Goal: Transaction & Acquisition: Purchase product/service

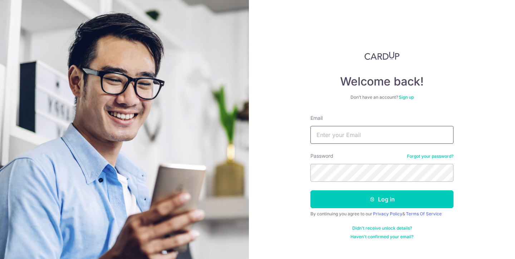
click at [354, 139] on input "Email" at bounding box center [382, 135] width 143 height 18
type input "[EMAIL_ADDRESS][DOMAIN_NAME]"
click at [311, 190] on button "Log in" at bounding box center [382, 199] width 143 height 18
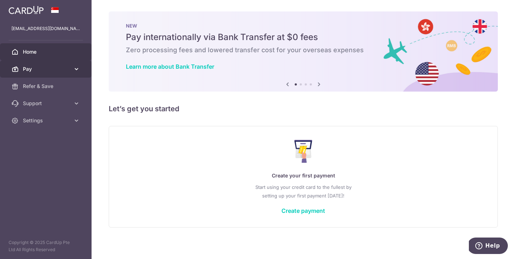
click at [77, 66] on icon at bounding box center [76, 69] width 7 height 7
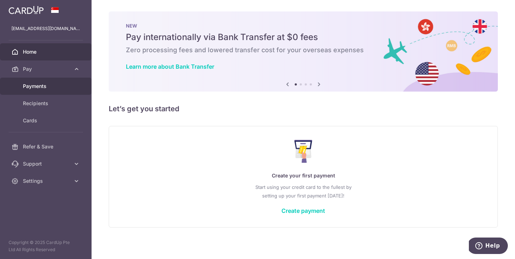
click at [58, 89] on span "Payments" at bounding box center [46, 86] width 47 height 7
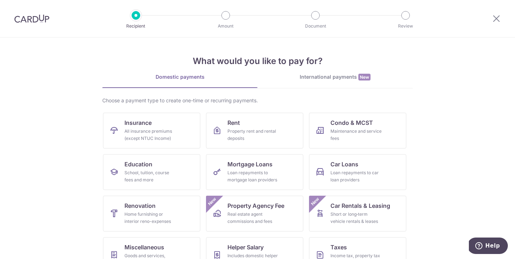
click at [330, 78] on div "International payments New" at bounding box center [335, 77] width 155 height 8
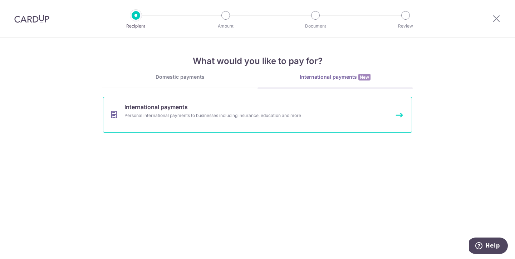
click at [171, 112] on div "Personal international payments to businesses including insurance, education an…" at bounding box center [248, 115] width 247 height 7
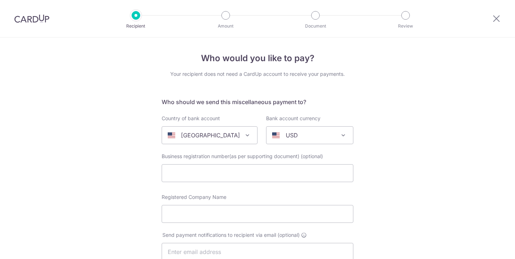
select select
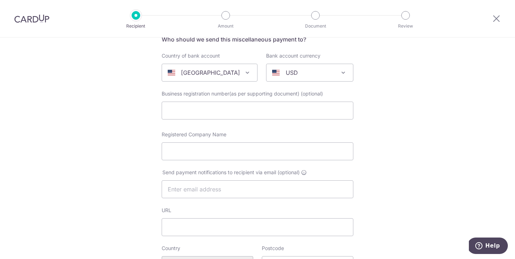
scroll to position [64, 0]
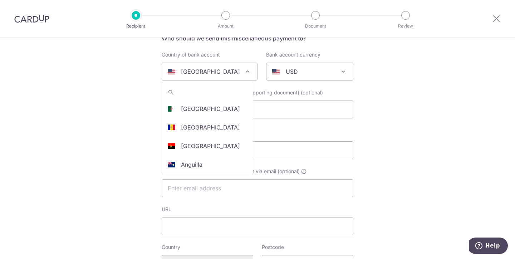
click at [243, 75] on span at bounding box center [247, 71] width 9 height 9
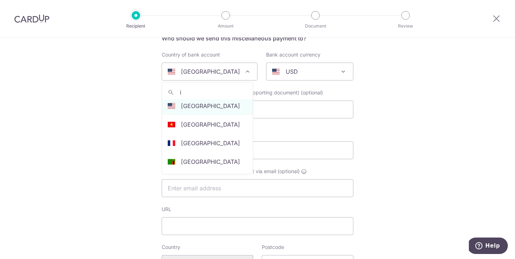
scroll to position [0, 0]
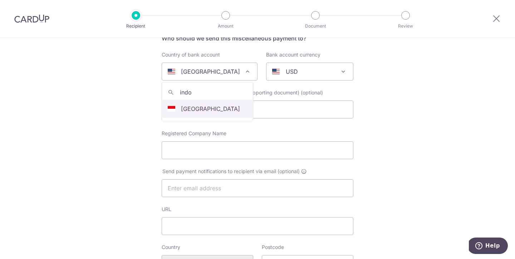
type input "indo"
select select "101"
select select "[GEOGRAPHIC_DATA]"
select select
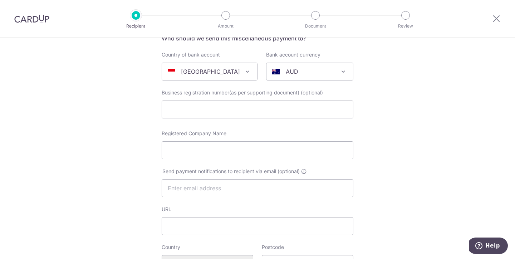
click at [320, 73] on div "AUD" at bounding box center [304, 71] width 64 height 9
type input "idr"
select select "9"
click at [262, 109] on input "text" at bounding box center [258, 110] width 192 height 18
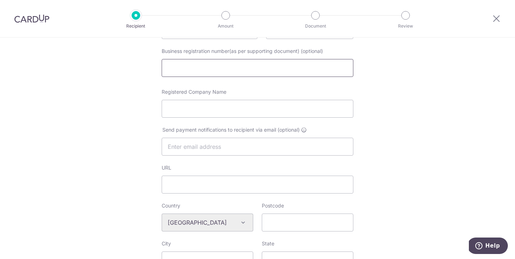
scroll to position [107, 0]
click at [230, 108] on input "Registered Company Name" at bounding box center [258, 107] width 192 height 18
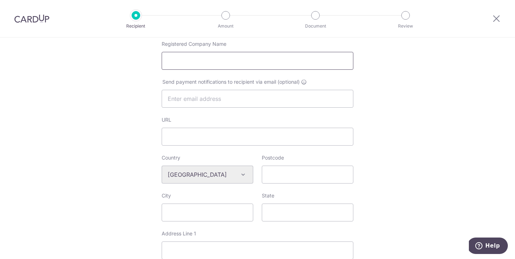
scroll to position [156, 0]
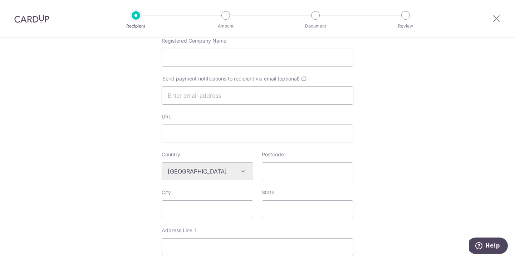
click at [239, 94] on input "text" at bounding box center [258, 96] width 192 height 18
type input "[EMAIL_ADDRESS][DOMAIN_NAME]"
click at [271, 169] on input "Postcode" at bounding box center [308, 172] width 92 height 18
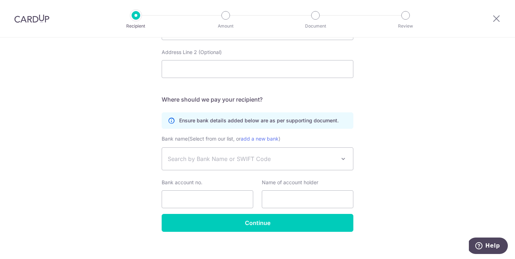
scroll to position [373, 0]
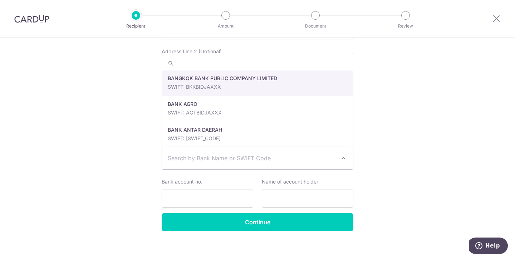
click at [298, 162] on span "Search by Bank Name or SWIFT Code" at bounding box center [252, 158] width 168 height 9
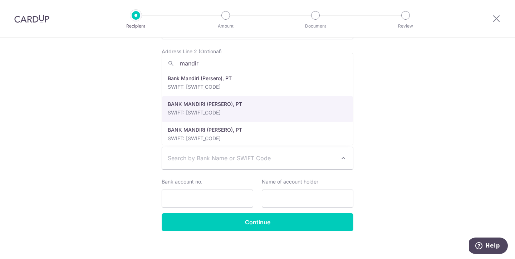
type input "mandiri"
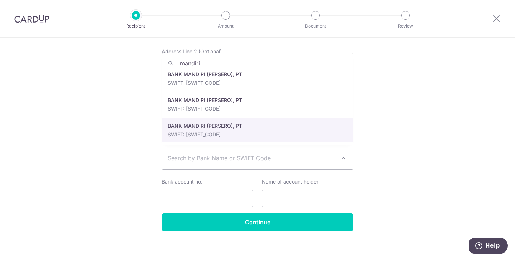
scroll to position [0, 0]
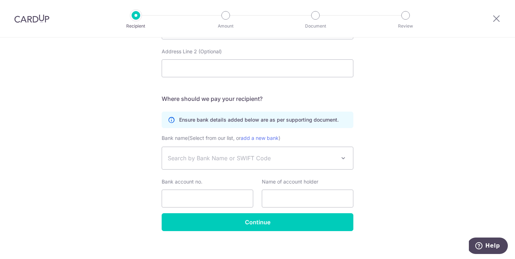
click at [283, 198] on input "text" at bounding box center [308, 199] width 92 height 18
type input "Shara Nica Agung Sahara"
click at [348, 154] on span "Search by Bank Name or SWIFT Code" at bounding box center [257, 158] width 191 height 22
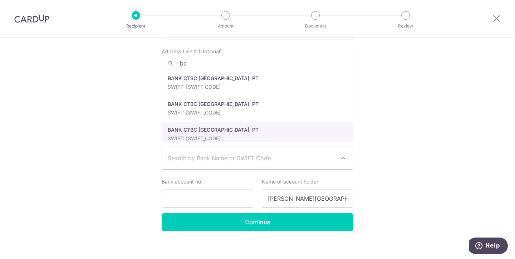
type input "b"
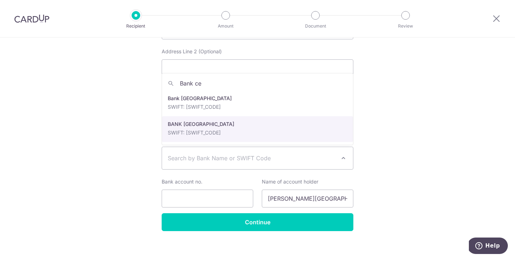
type input "Bank cen"
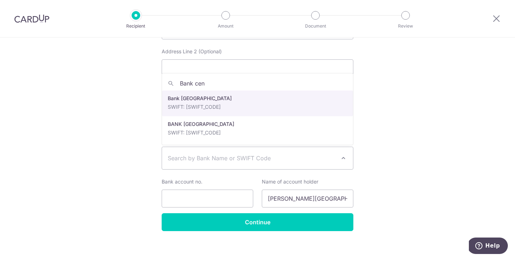
select select "22496"
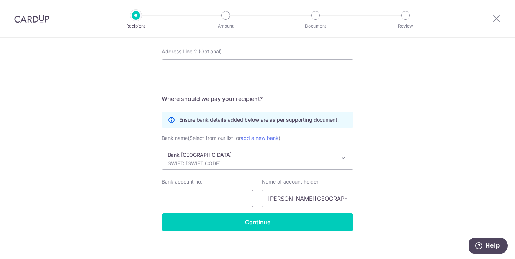
click at [226, 196] on input "Bank account no." at bounding box center [208, 199] width 92 height 18
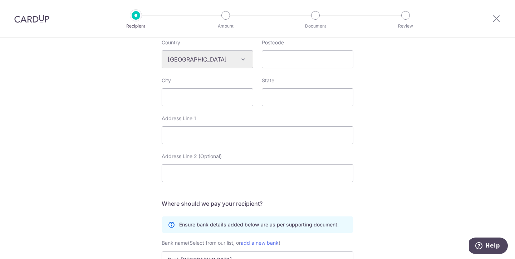
scroll to position [260, 0]
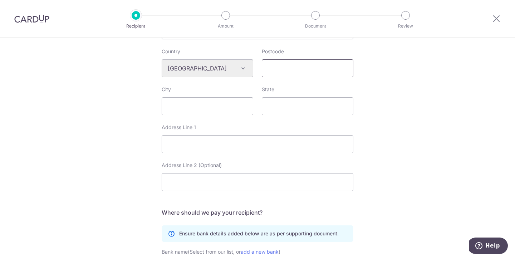
type input "2220580175"
click at [299, 68] on input "Postcode" at bounding box center [308, 68] width 92 height 18
type input "50511"
click at [225, 109] on input "City" at bounding box center [208, 106] width 92 height 18
type input "Kab. Semarang"
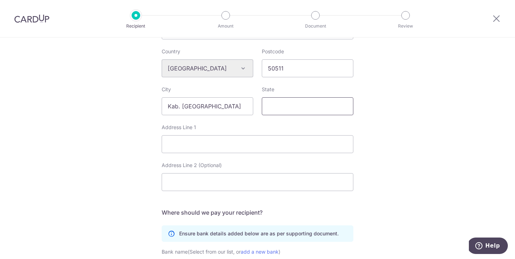
click at [285, 103] on input "State" at bounding box center [308, 106] width 92 height 18
type input "Jawa Tengah"
click at [239, 145] on input "Address Line 1" at bounding box center [258, 144] width 192 height 18
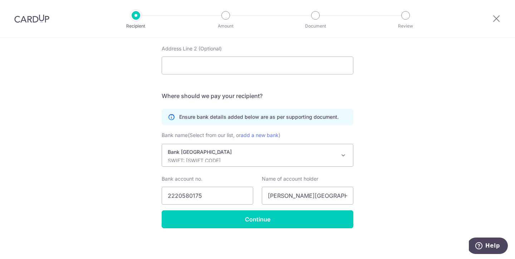
scroll to position [379, 0]
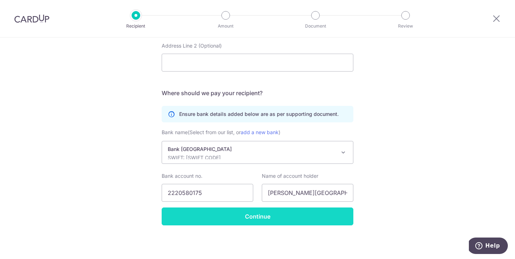
type input "Jl. Dliwang No. 11"
click at [253, 222] on input "Continue" at bounding box center [258, 217] width 192 height 18
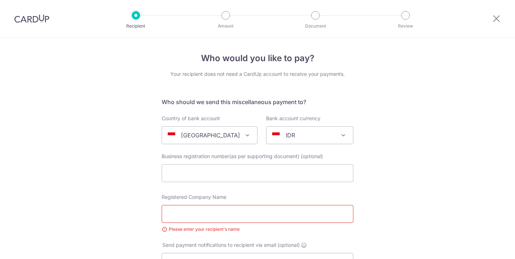
select select "22496"
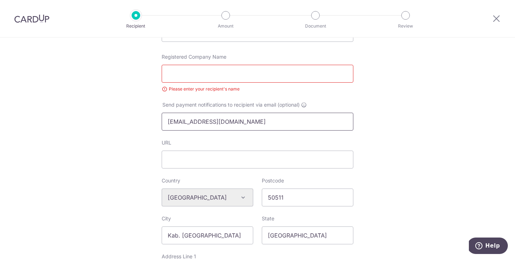
scroll to position [130, 0]
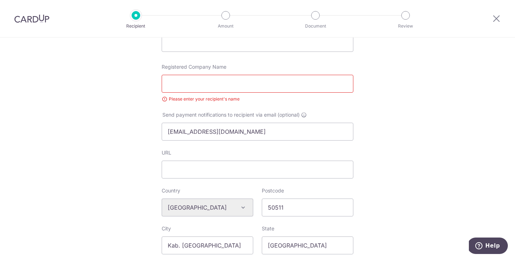
click at [224, 86] on input "Registered Company Name" at bounding box center [258, 84] width 192 height 18
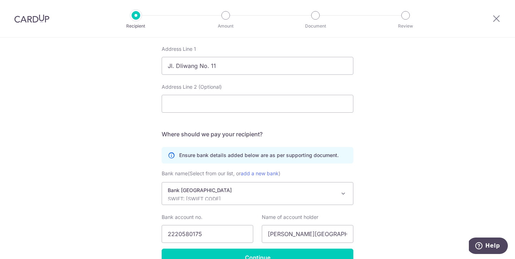
scroll to position [389, 0]
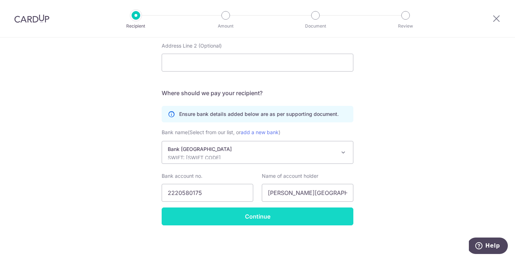
type input "Shara Nica Agung Sahara"
click at [268, 220] on input "Continue" at bounding box center [258, 217] width 192 height 18
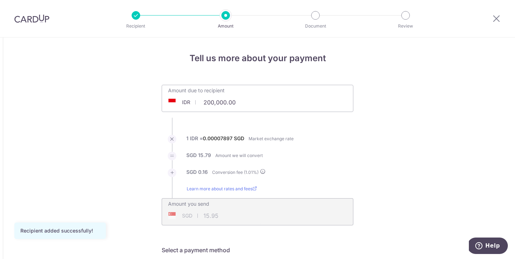
click at [240, 104] on input "200,000.00" at bounding box center [217, 102] width 111 height 16
click at [247, 207] on div "Amount you send SGD 15.95 15.95" at bounding box center [257, 207] width 191 height 17
click at [219, 214] on div "SGD 15.95 15.95" at bounding box center [212, 216] width 100 height 16
click at [240, 102] on input "200,000.00" at bounding box center [217, 102] width 111 height 16
type input "2"
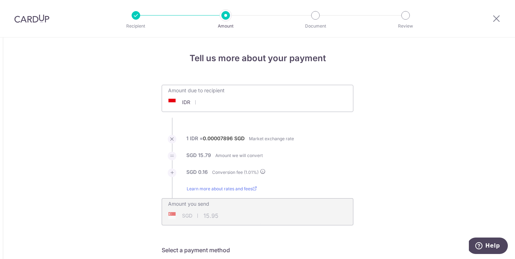
type input "5"
click at [287, 156] on li "SGD 15.79 Amount we will convert" at bounding box center [258, 160] width 192 height 17
type input "6,000,000.00"
type input "478.19"
click at [216, 102] on input "6,000,000.00" at bounding box center [217, 102] width 111 height 16
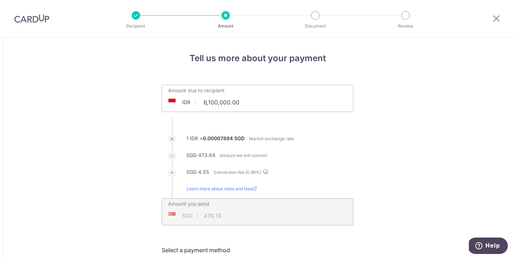
click at [277, 173] on li "SGD 4.55 Conversion fee ( 0.96 %)" at bounding box center [258, 177] width 192 height 17
type input "6,100,000.00"
type input "486.19"
click at [211, 102] on input "6,100,000.00" at bounding box center [217, 102] width 111 height 16
click at [263, 122] on ul "Amount due to recipient IDR 6,200,000.00 6100000 1 IDR = 0.00007894 SGD Market …" at bounding box center [258, 155] width 192 height 141
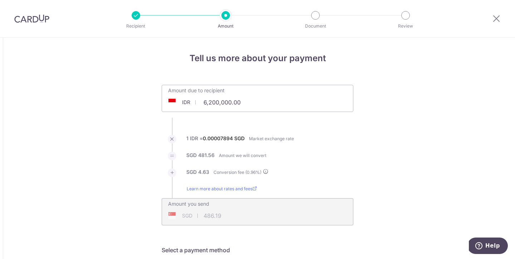
type input "6,200,000.00"
type input "494.15"
click at [260, 104] on div "Amount due to recipient IDR 6,200,000.00 6200000" at bounding box center [258, 98] width 192 height 27
click at [249, 133] on ul "Amount due to recipient IDR 6,200,000.00 6200000 1 IDR = 0.00007894 SGD Market …" at bounding box center [258, 155] width 192 height 141
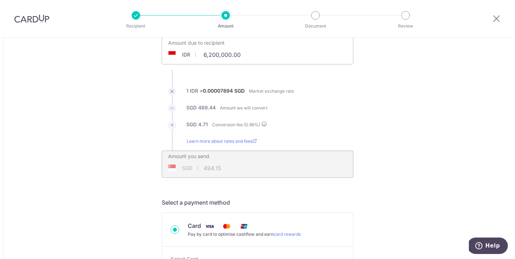
scroll to position [47, 0]
click at [212, 53] on input "6,200,000.00" at bounding box center [217, 56] width 111 height 16
click at [301, 112] on li "SGD 489.44 Amount we will convert" at bounding box center [258, 113] width 192 height 17
type input "6,100,000.00"
type input "486.14"
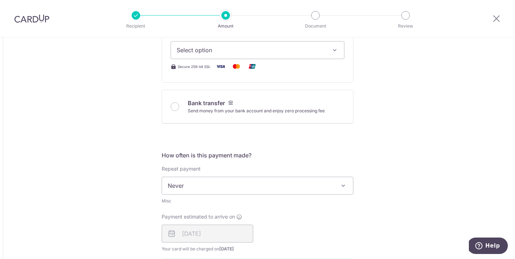
scroll to position [0, 0]
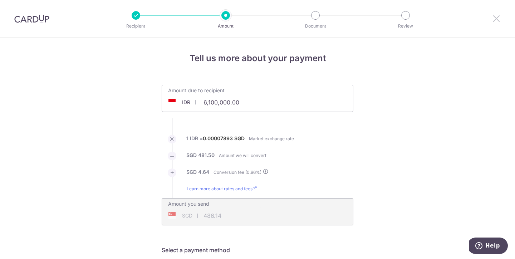
click at [496, 19] on icon at bounding box center [497, 18] width 9 height 9
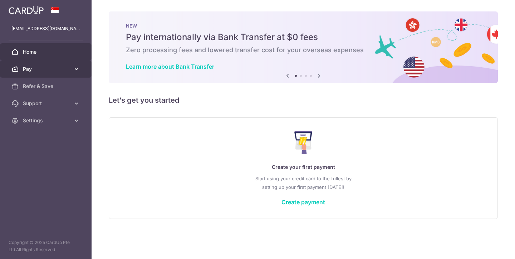
click at [67, 69] on span "Pay" at bounding box center [46, 69] width 47 height 7
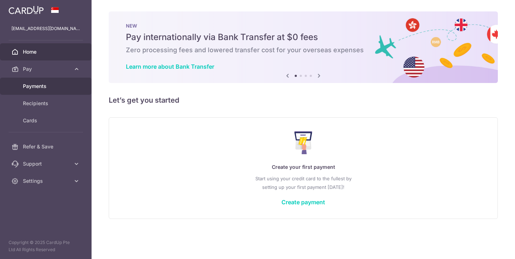
click at [56, 90] on link "Payments" at bounding box center [46, 86] width 92 height 17
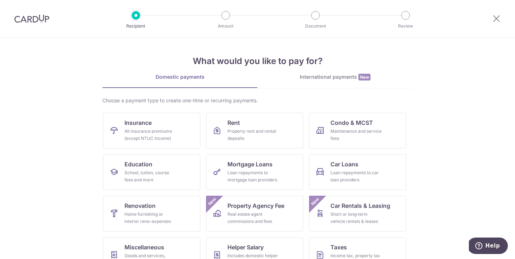
click at [28, 21] on img at bounding box center [31, 18] width 35 height 9
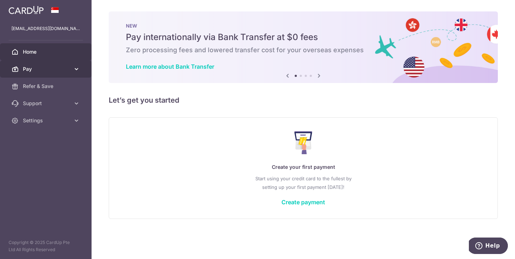
click at [79, 68] on icon at bounding box center [76, 69] width 7 height 7
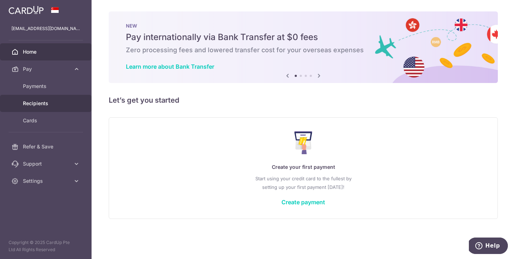
click at [57, 105] on span "Recipients" at bounding box center [46, 103] width 47 height 7
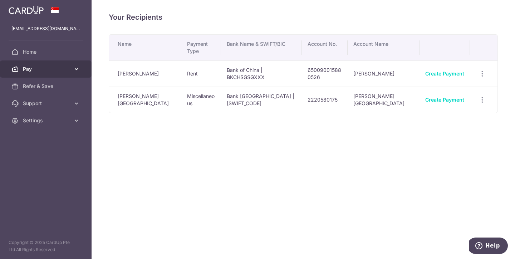
click at [76, 66] on icon at bounding box center [76, 69] width 7 height 7
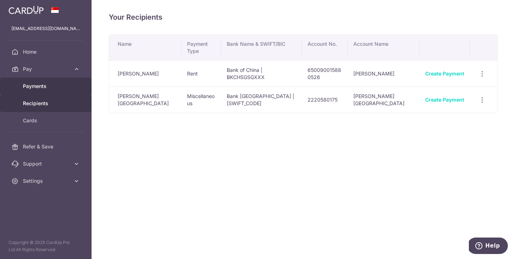
click at [60, 87] on span "Payments" at bounding box center [46, 86] width 47 height 7
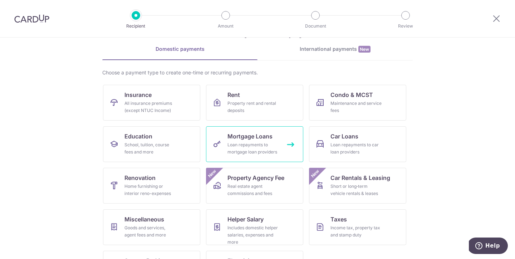
scroll to position [61, 0]
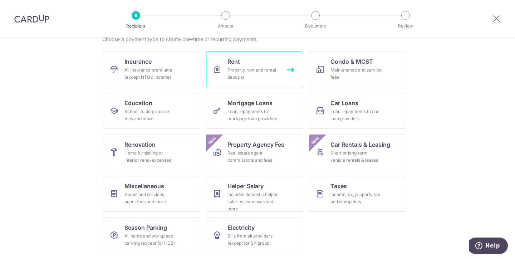
click at [246, 66] on link "Rent Property rent and rental deposits" at bounding box center [254, 70] width 97 height 36
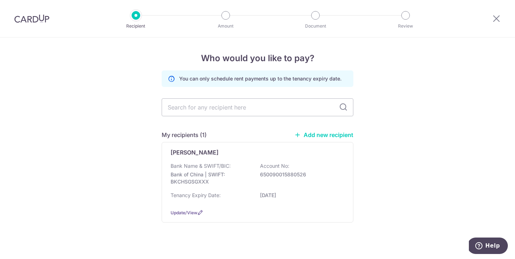
scroll to position [9, 0]
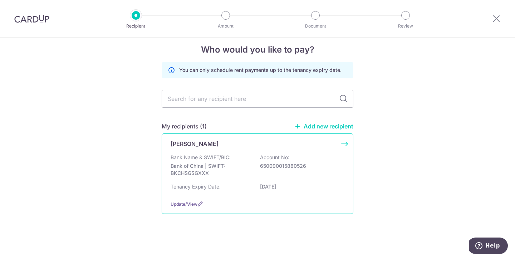
click at [309, 179] on div "Bank Name & SWIFT/BIC: Bank of China | SWIFT: BKCHSGSGXXX Account No: 650090015…" at bounding box center [258, 167] width 174 height 26
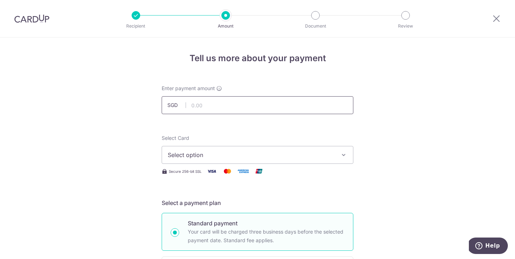
click at [243, 105] on input "text" at bounding box center [258, 105] width 192 height 18
type input "2,600.00"
click at [281, 158] on span "Select option" at bounding box center [251, 155] width 167 height 9
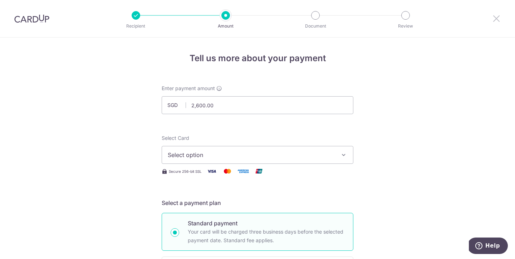
click at [499, 18] on icon at bounding box center [497, 18] width 9 height 9
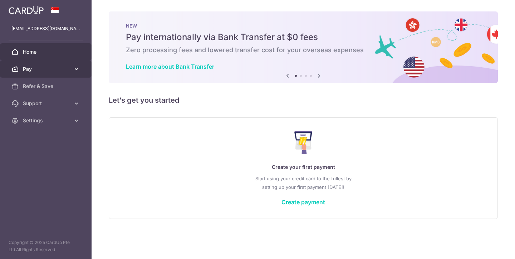
click at [73, 68] on link "Pay" at bounding box center [46, 68] width 92 height 17
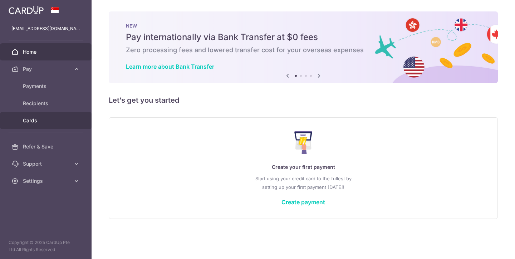
click at [47, 121] on span "Cards" at bounding box center [46, 120] width 47 height 7
